Goal: Transaction & Acquisition: Purchase product/service

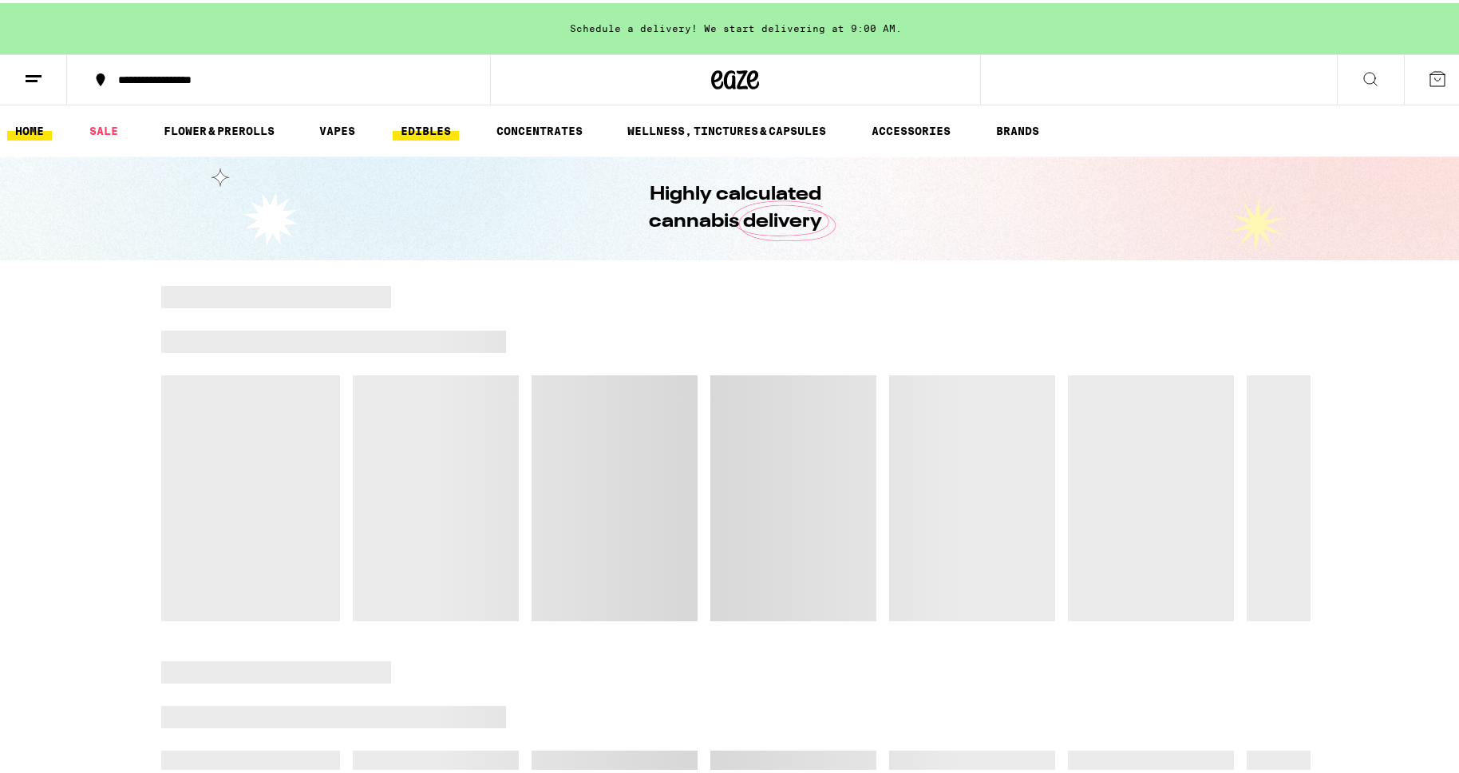
click at [440, 134] on link "EDIBLES" at bounding box center [426, 127] width 66 height 19
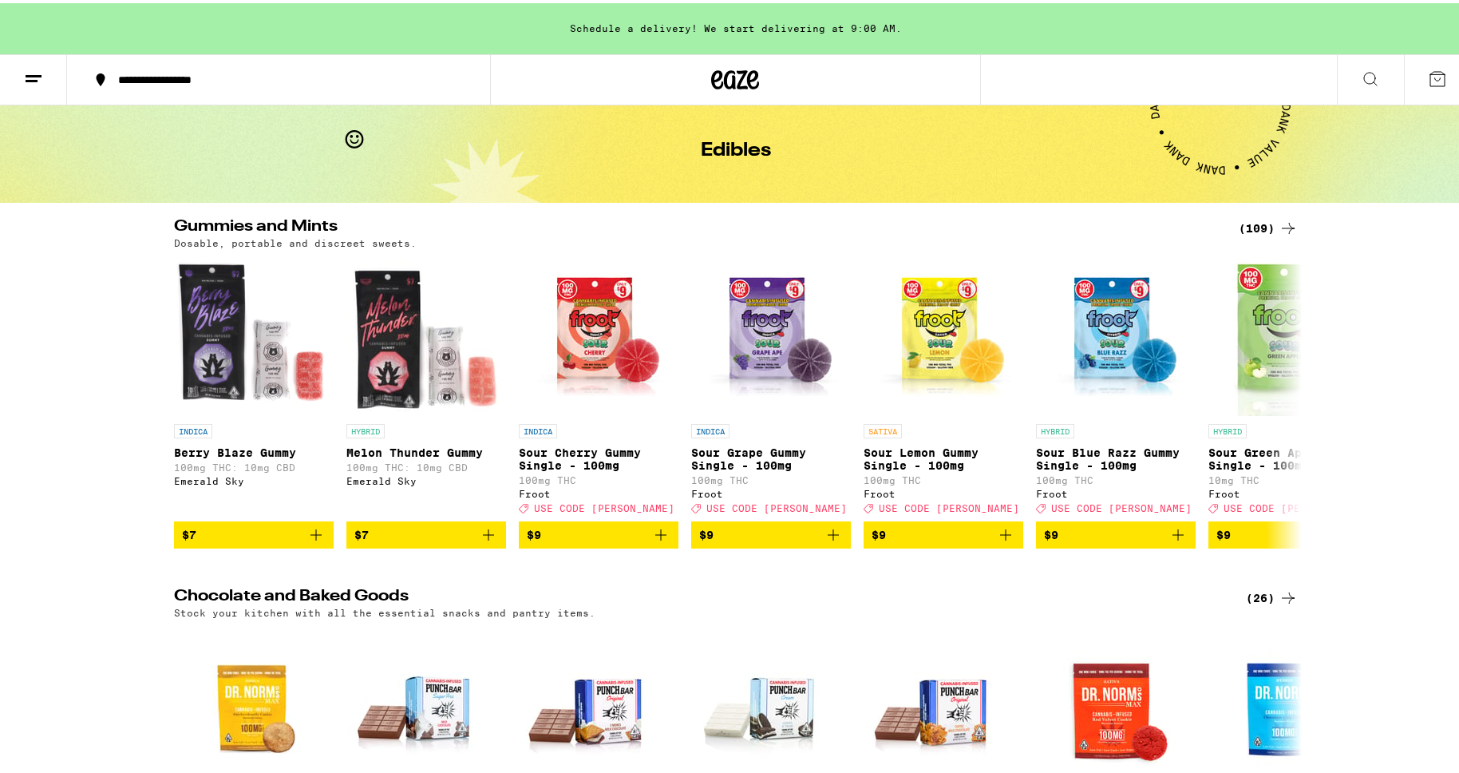
scroll to position [90, 0]
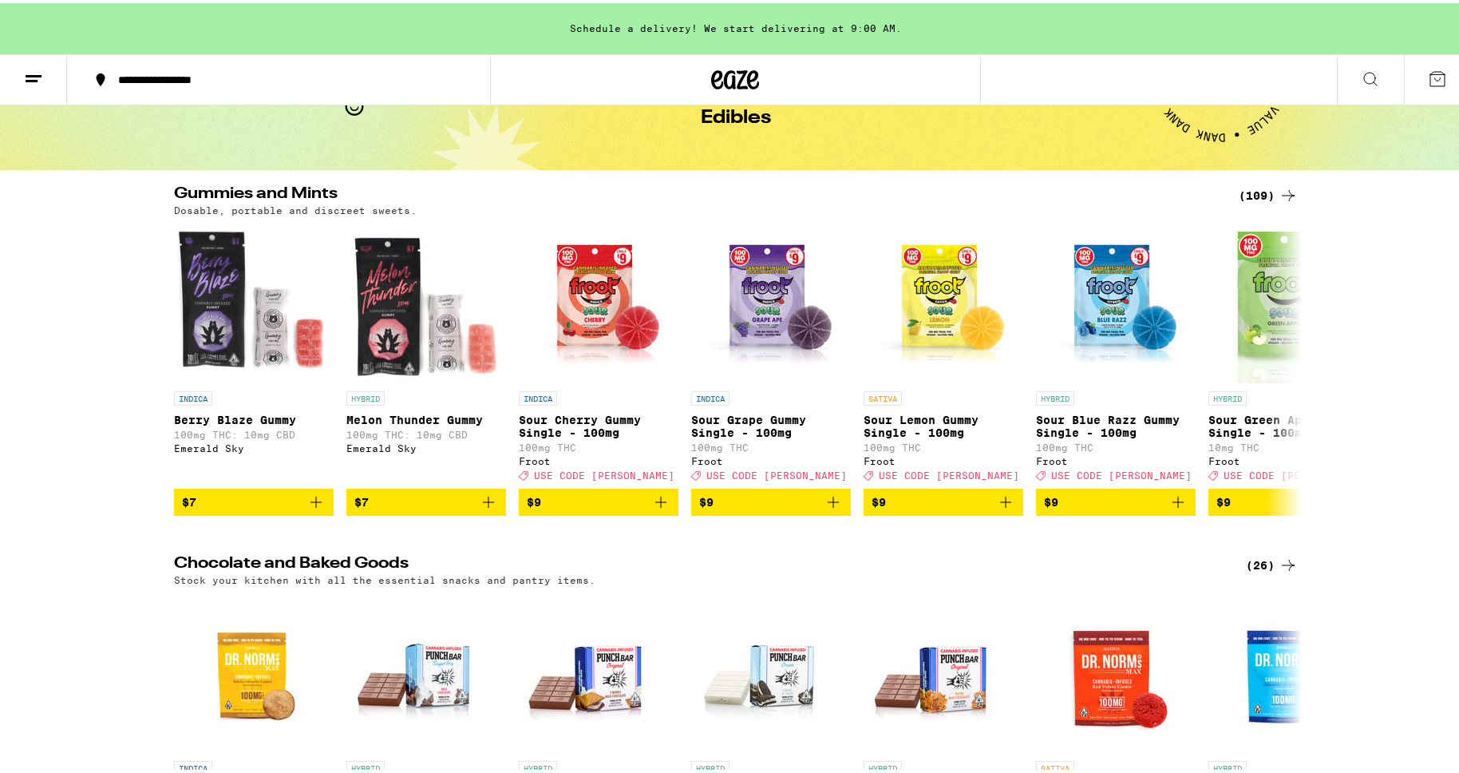
click at [1251, 196] on div "(109)" at bounding box center [1268, 192] width 59 height 19
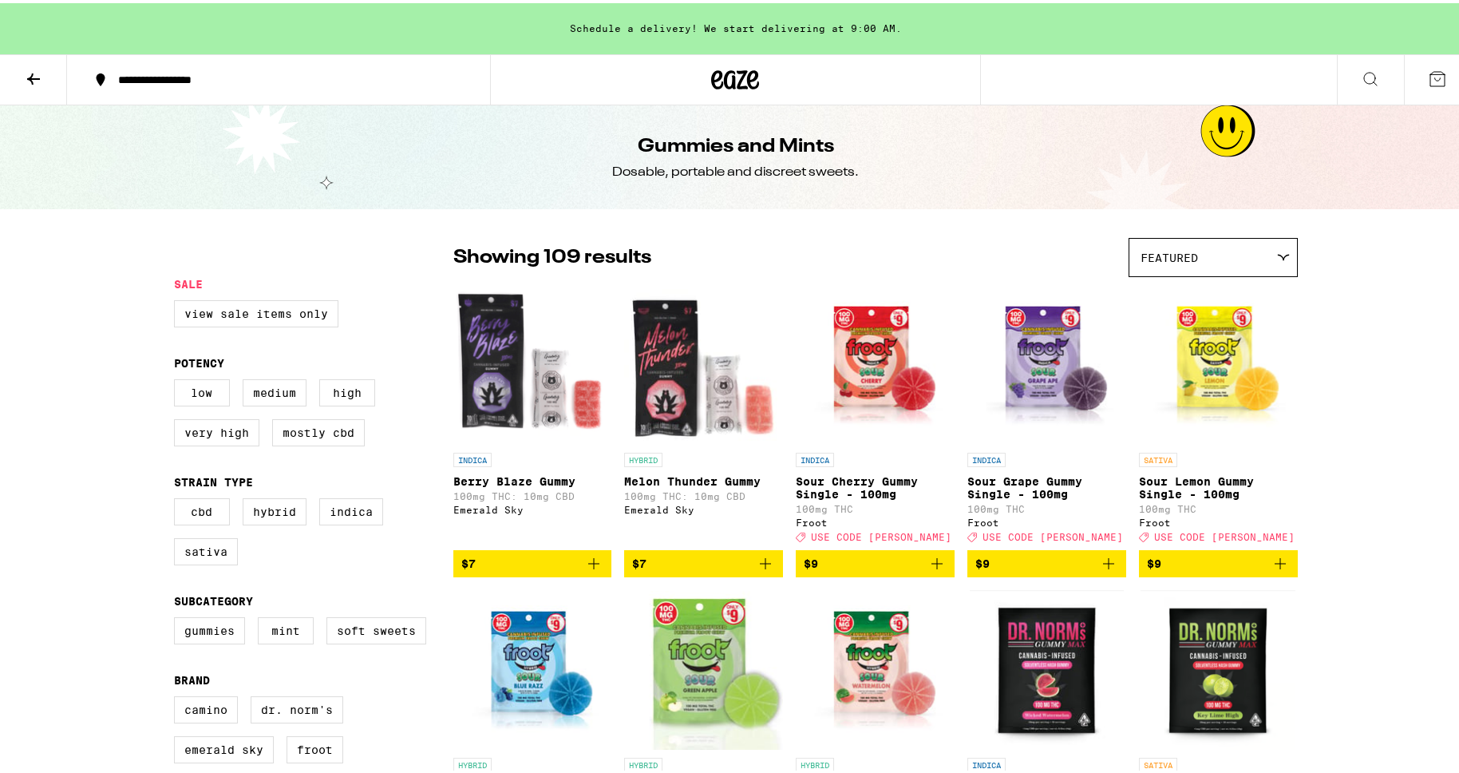
click at [1263, 258] on div "Featured" at bounding box center [1213, 254] width 168 height 38
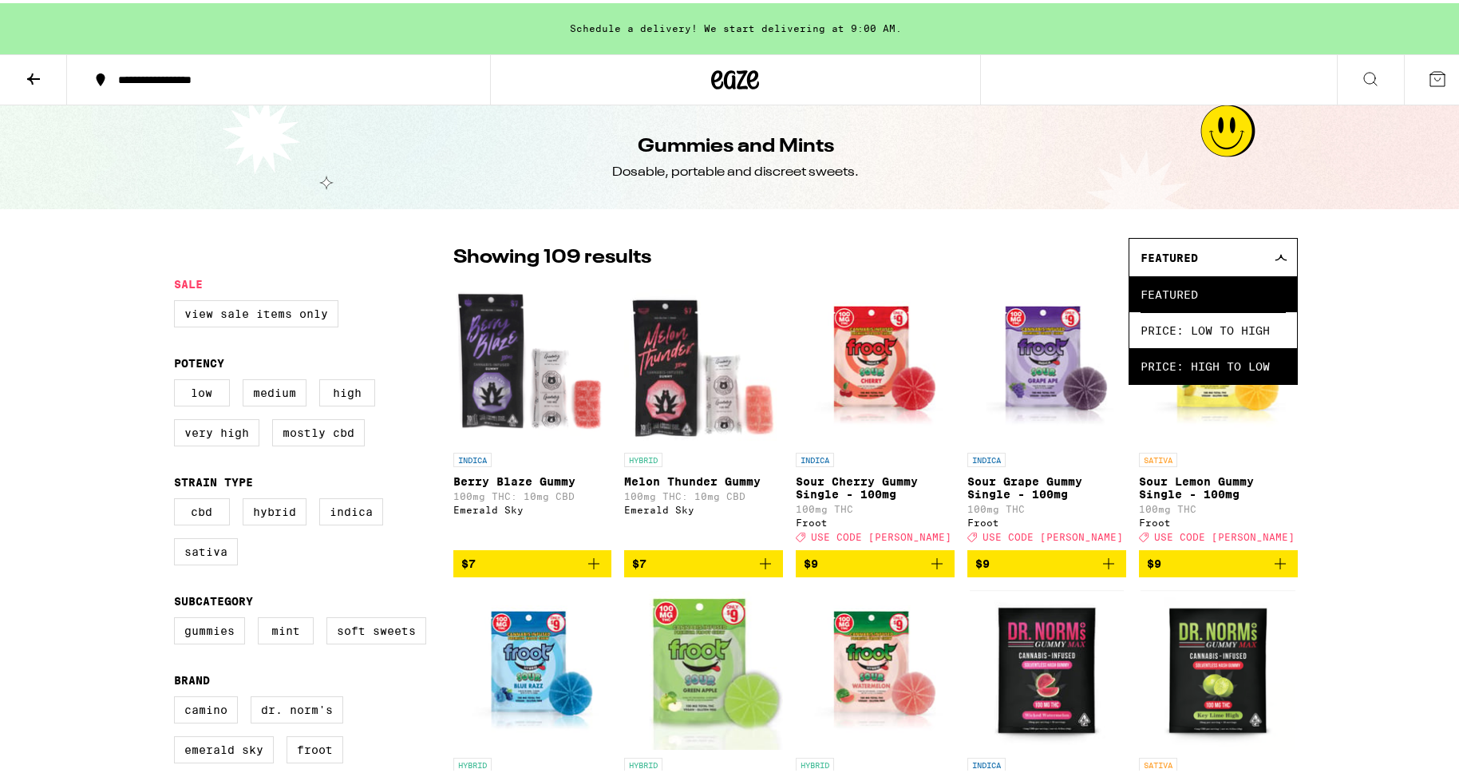
click at [1245, 364] on span "Price: High to Low" at bounding box center [1212, 363] width 145 height 36
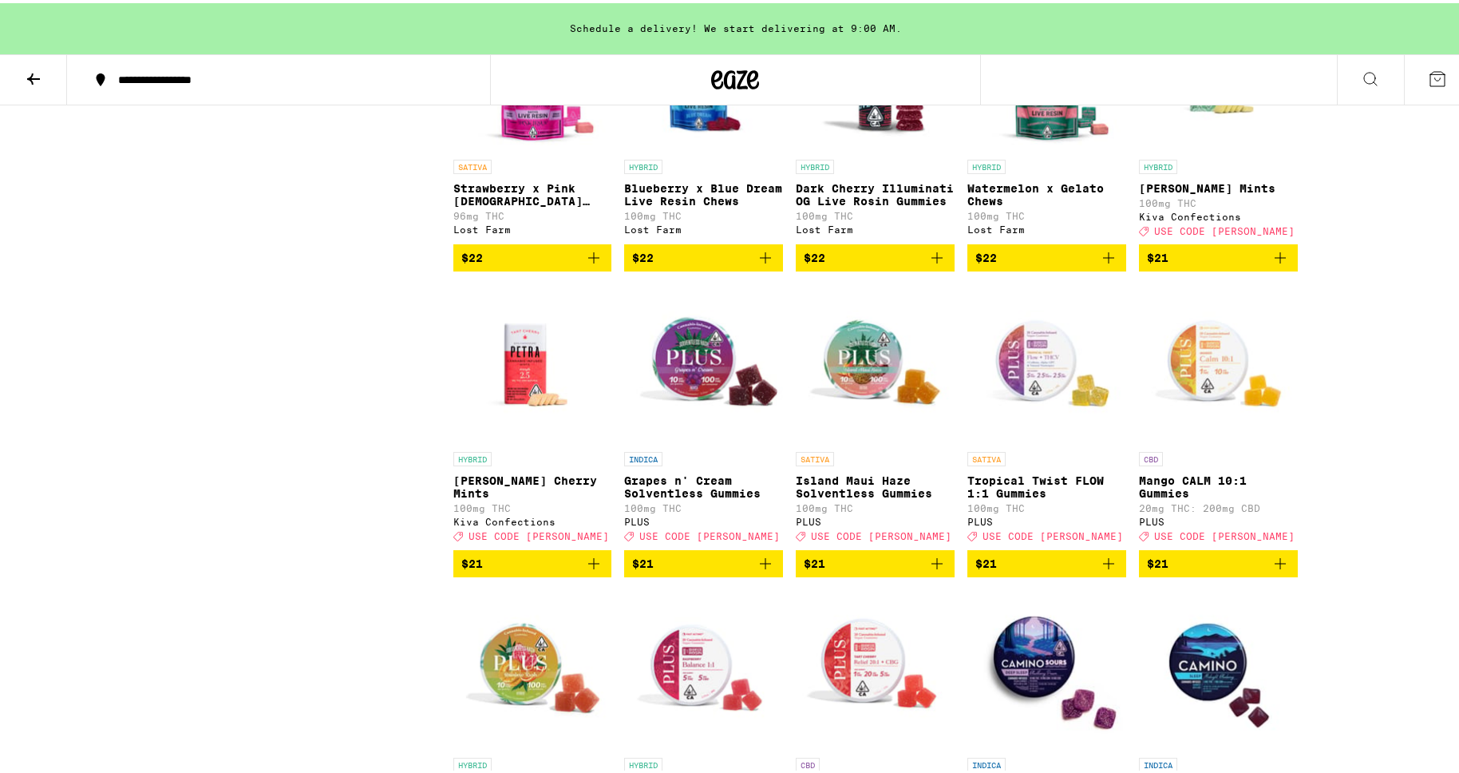
scroll to position [1050, 0]
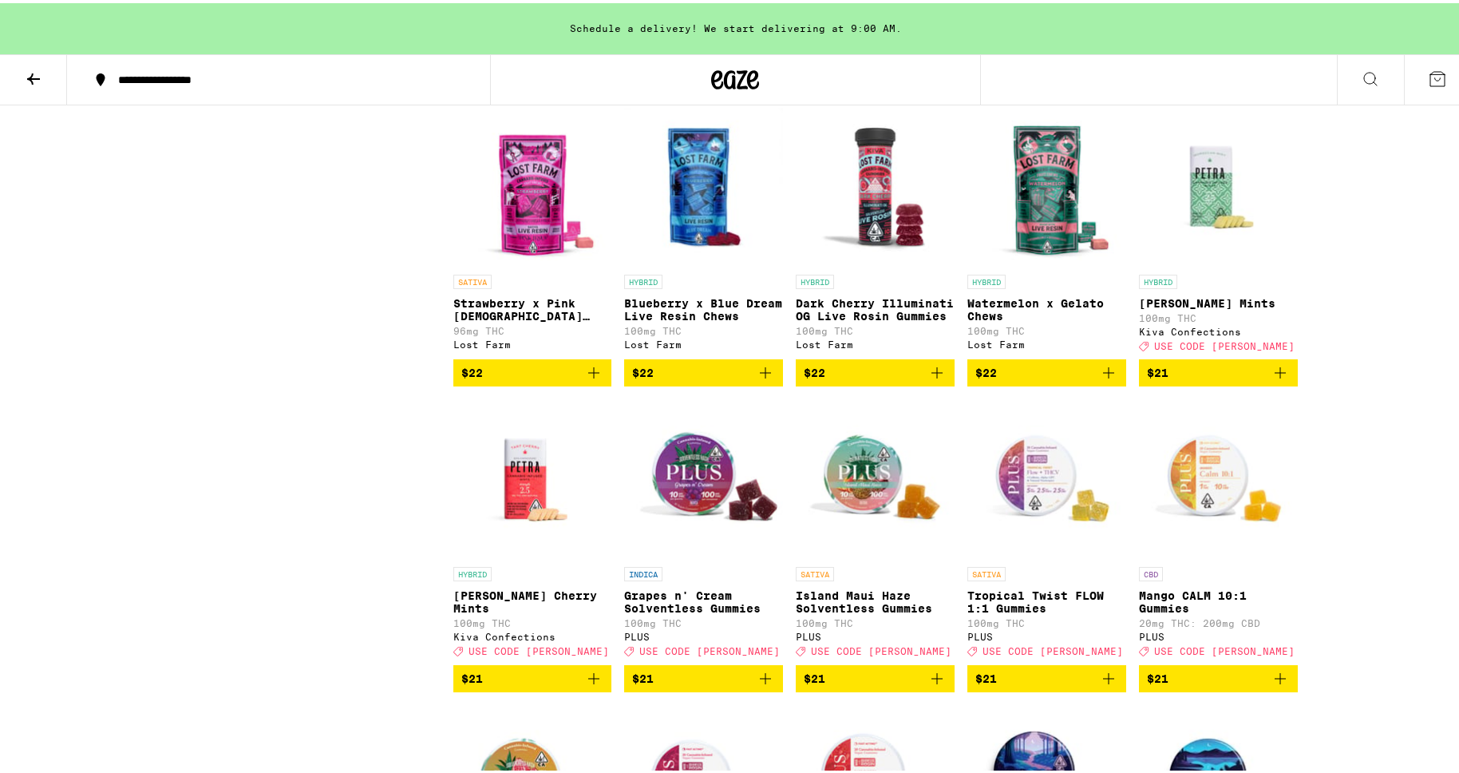
click at [1000, 346] on div "Lost Farm" at bounding box center [1046, 341] width 159 height 10
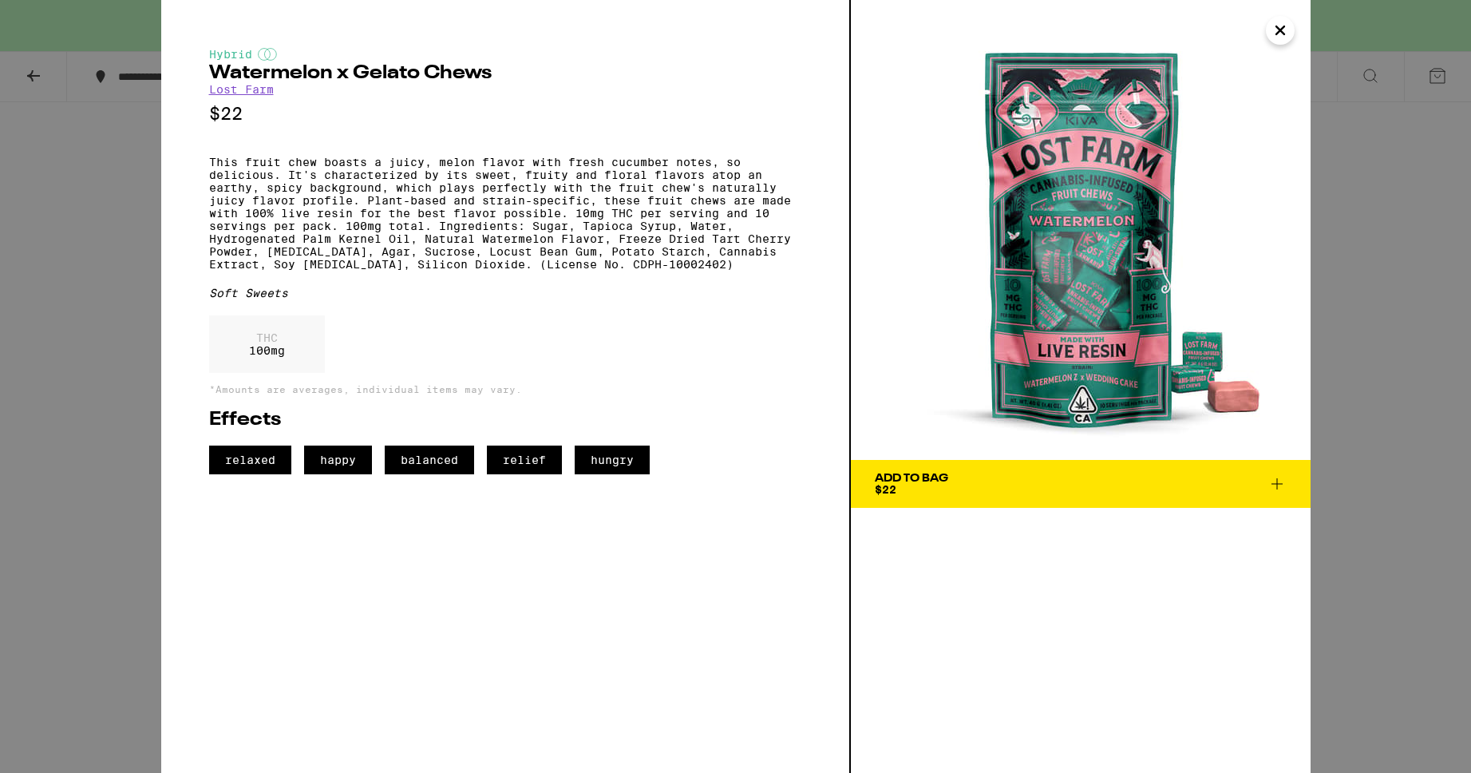
click at [1276, 26] on icon "Close" at bounding box center [1280, 30] width 8 height 8
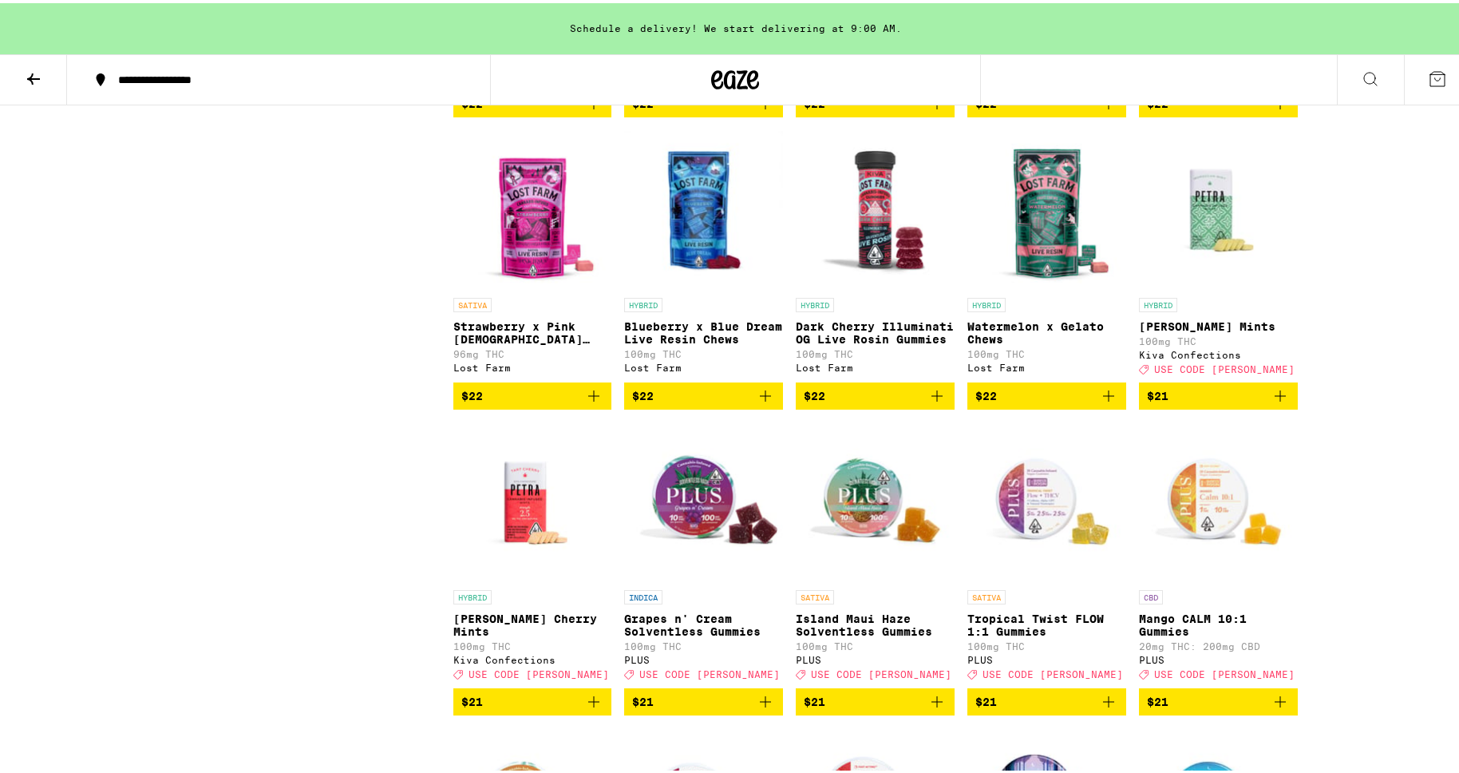
scroll to position [816, 0]
